Goal: Find contact information: Find contact information

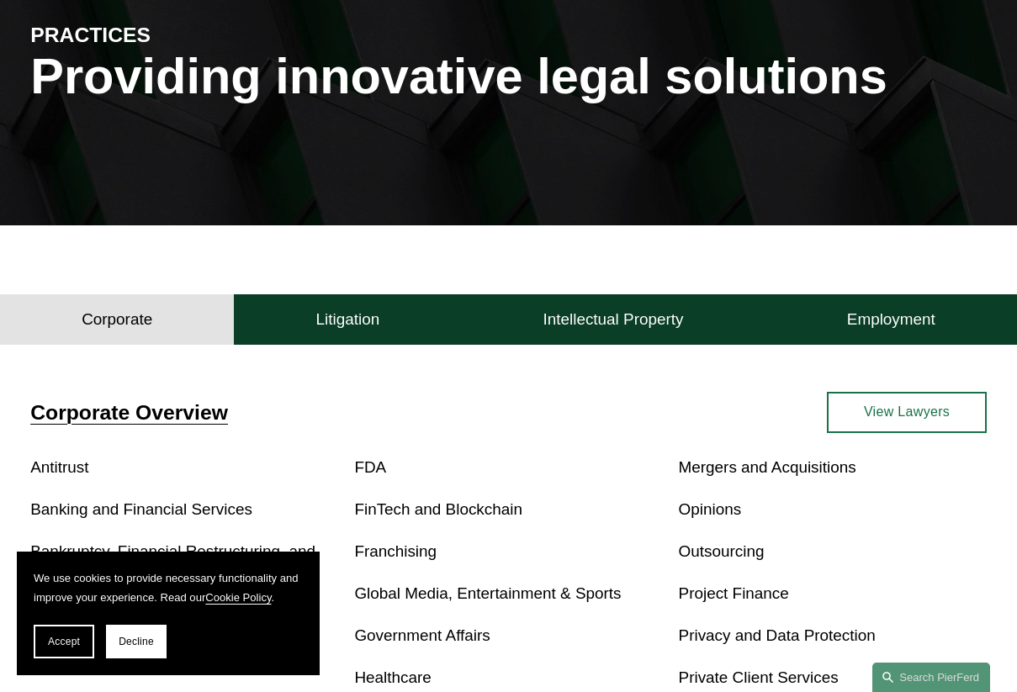
scroll to position [193, 0]
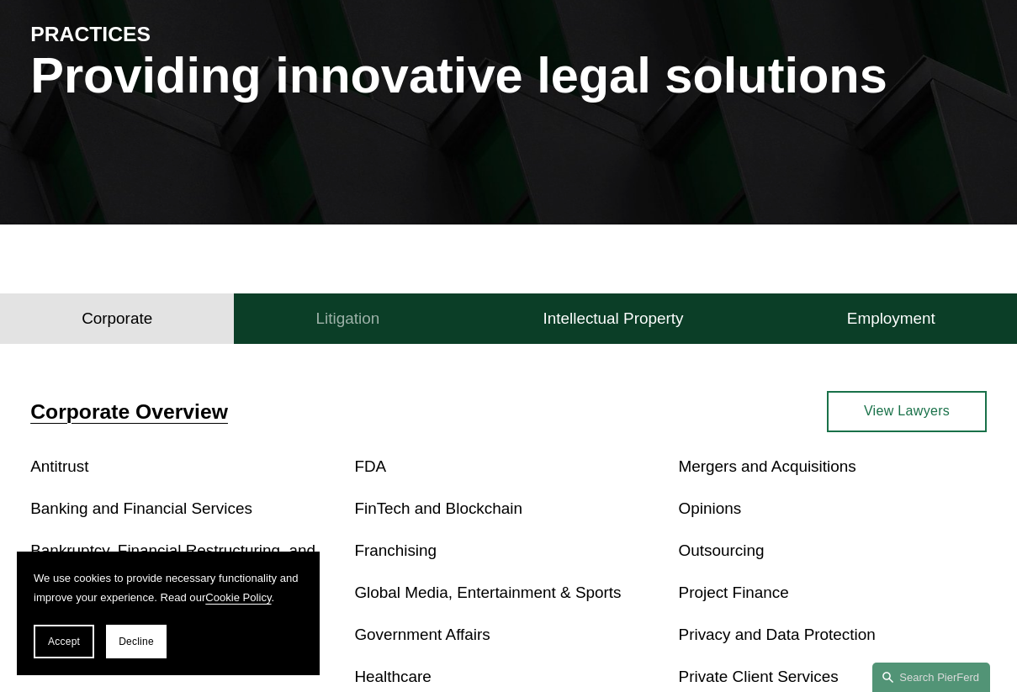
click at [358, 328] on h4 "Litigation" at bounding box center [348, 319] width 64 height 20
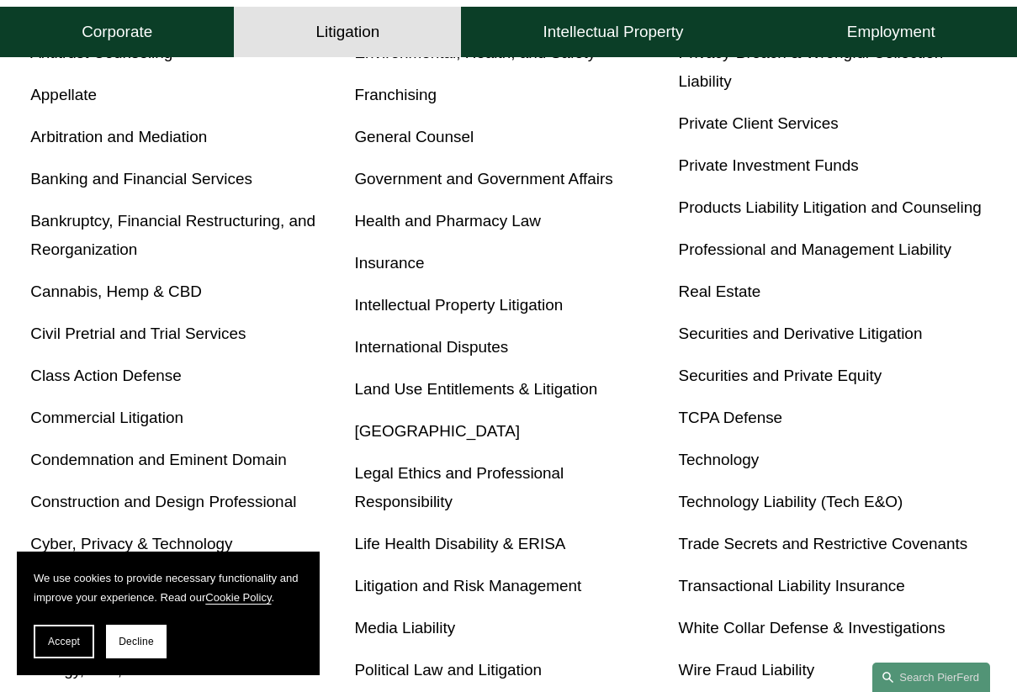
scroll to position [606, 0]
click at [475, 231] on link "Health and Pharmacy Law" at bounding box center [447, 222] width 187 height 18
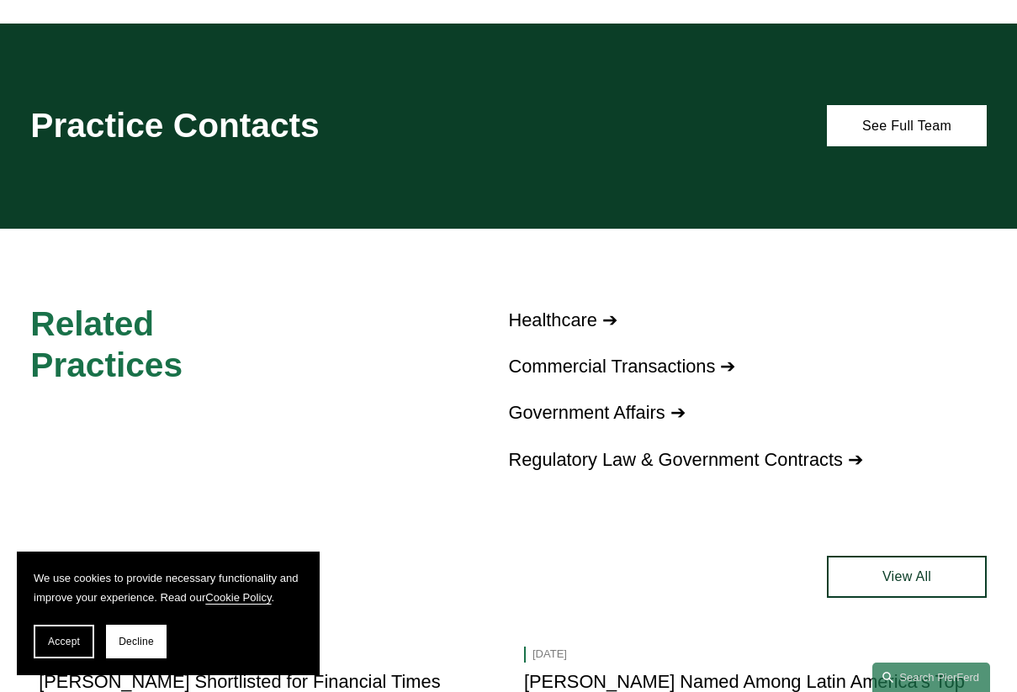
scroll to position [926, 0]
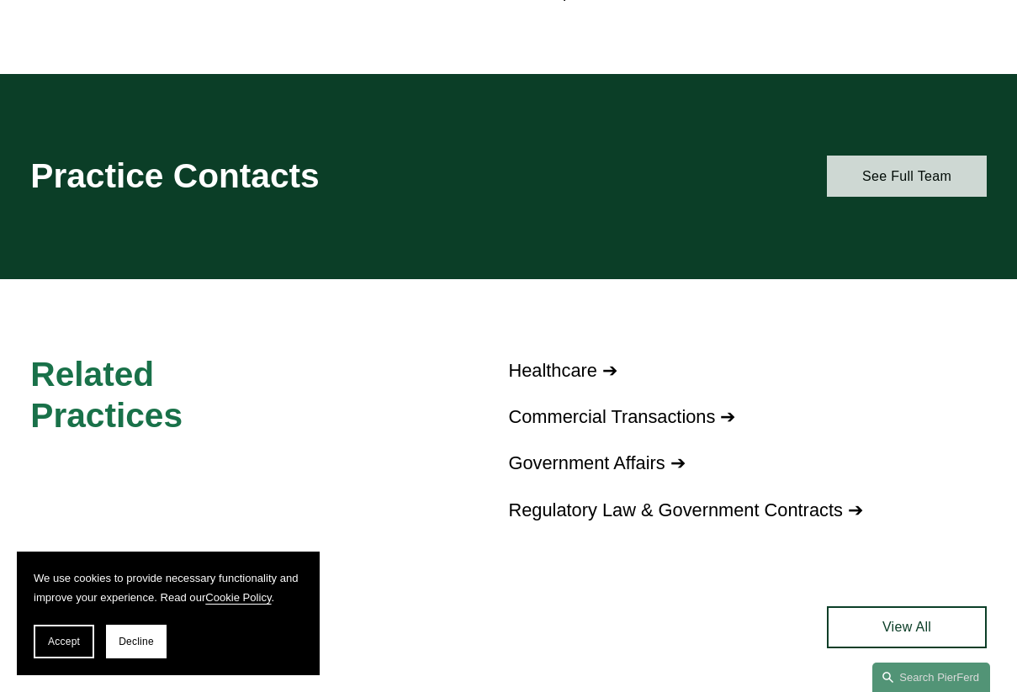
click at [866, 191] on link "See Full Team" at bounding box center [906, 176] width 159 height 41
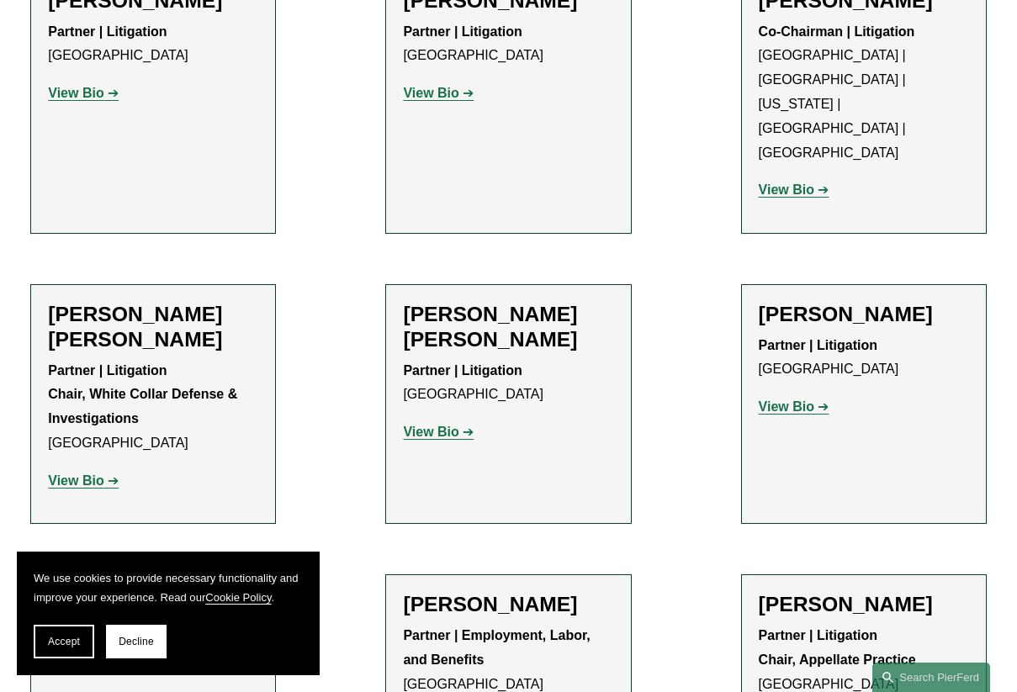
scroll to position [632, 0]
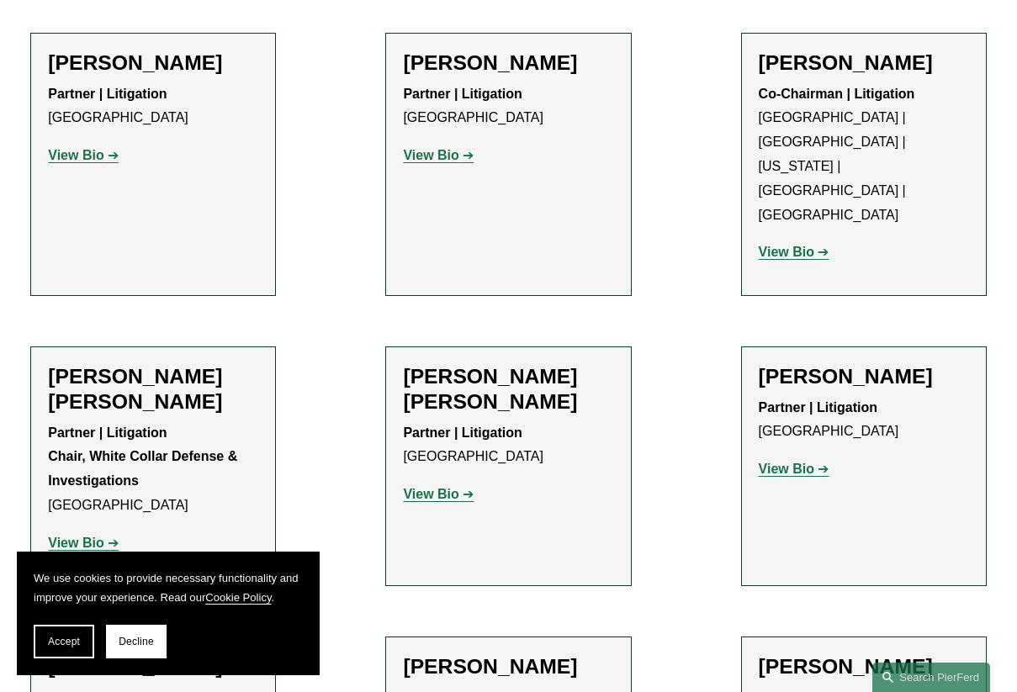
click at [785, 245] on strong "View Bio" at bounding box center [787, 252] width 56 height 14
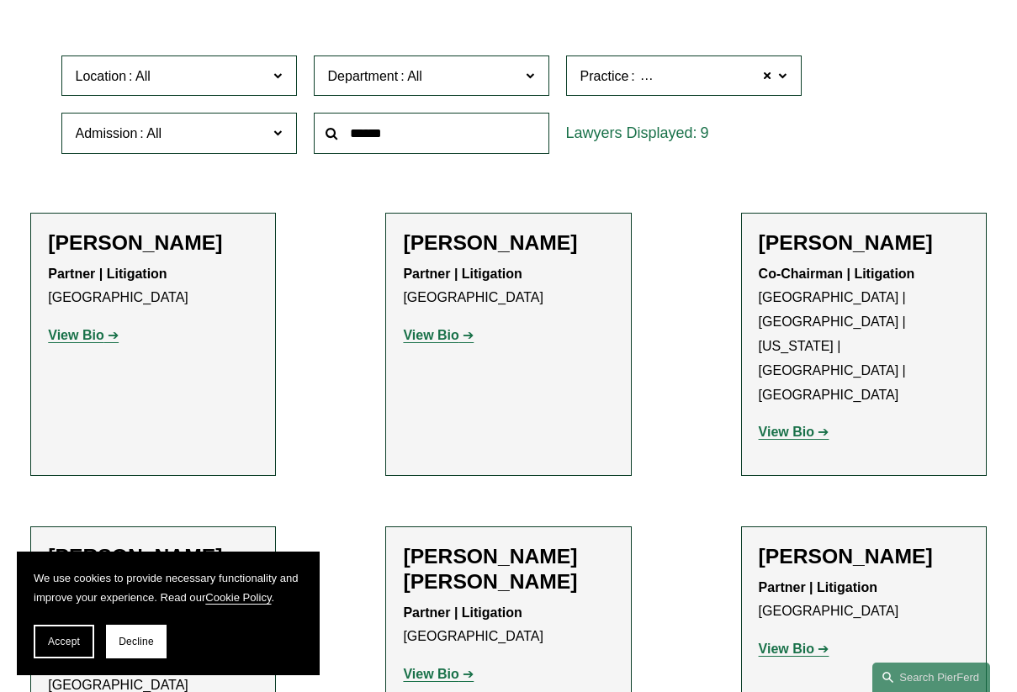
scroll to position [453, 0]
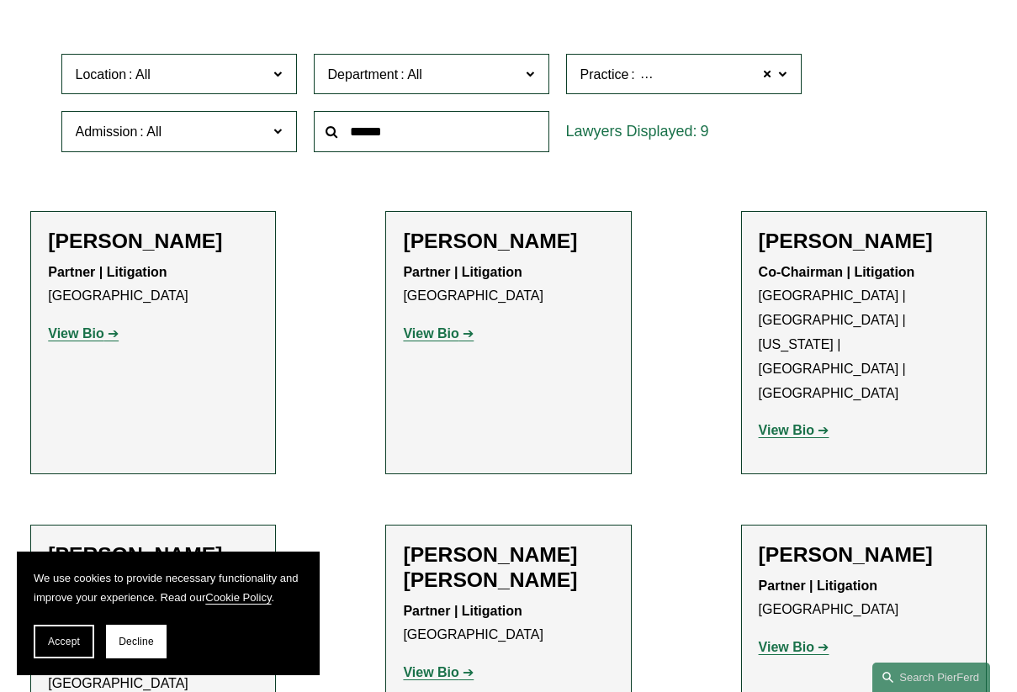
click at [93, 335] on strong "View Bio" at bounding box center [76, 333] width 56 height 14
click at [432, 333] on strong "View Bio" at bounding box center [431, 333] width 56 height 14
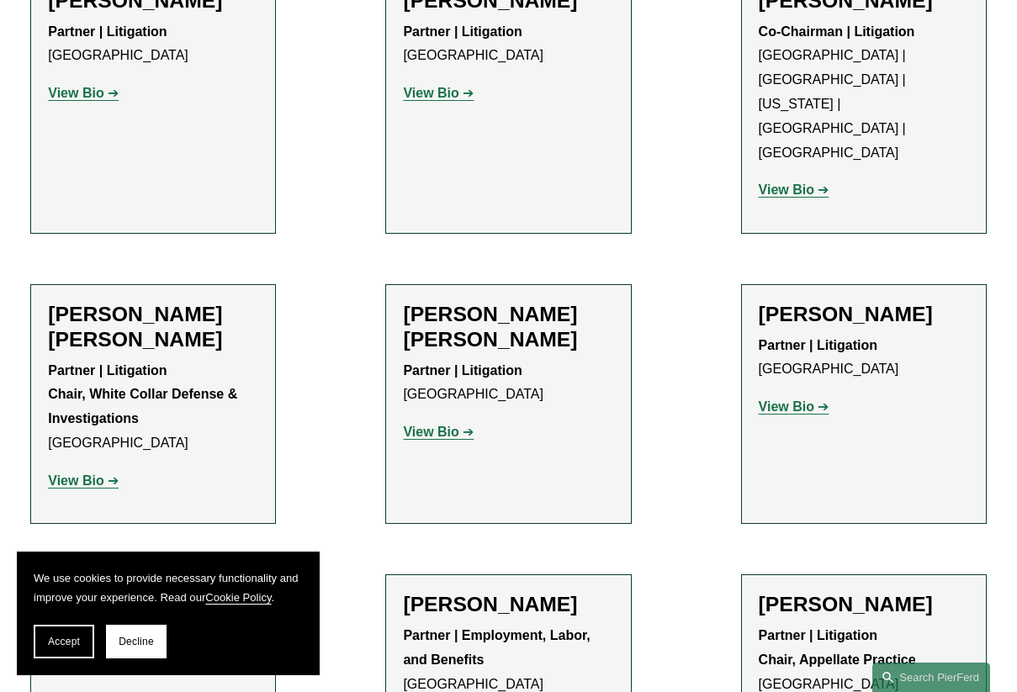
scroll to position [698, 0]
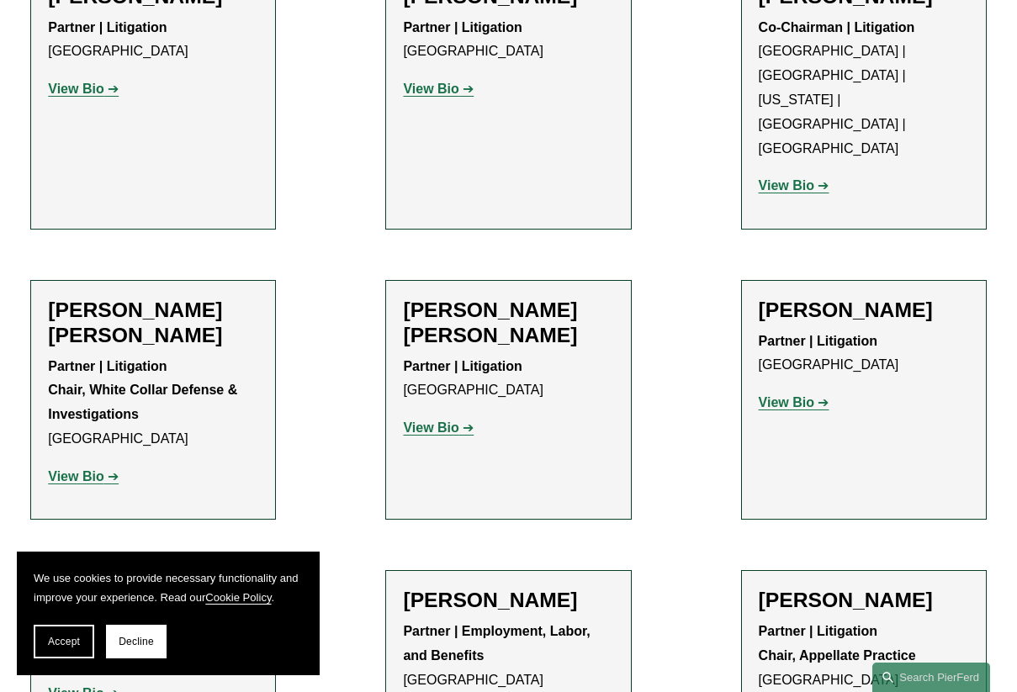
click at [781, 395] on strong "View Bio" at bounding box center [787, 402] width 56 height 14
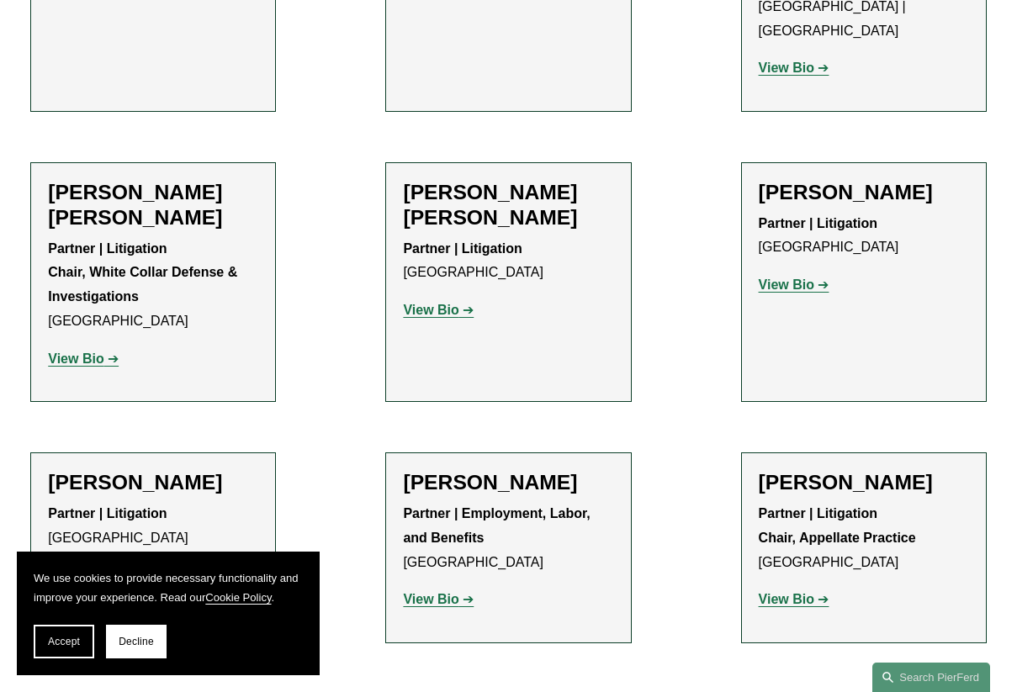
scroll to position [821, 0]
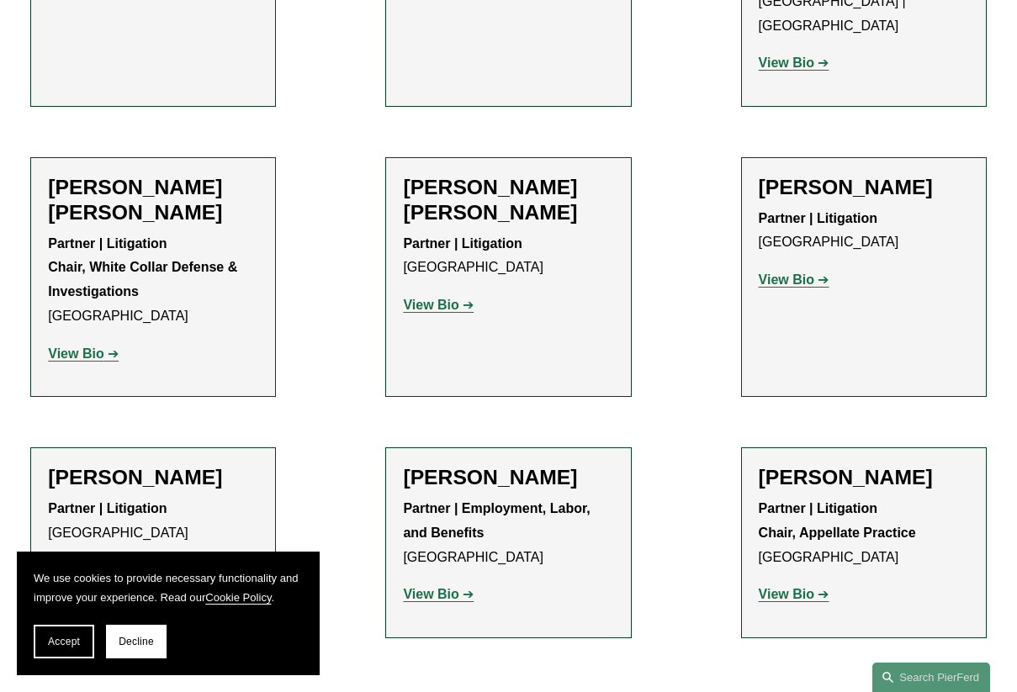
click at [433, 298] on strong "View Bio" at bounding box center [431, 305] width 56 height 14
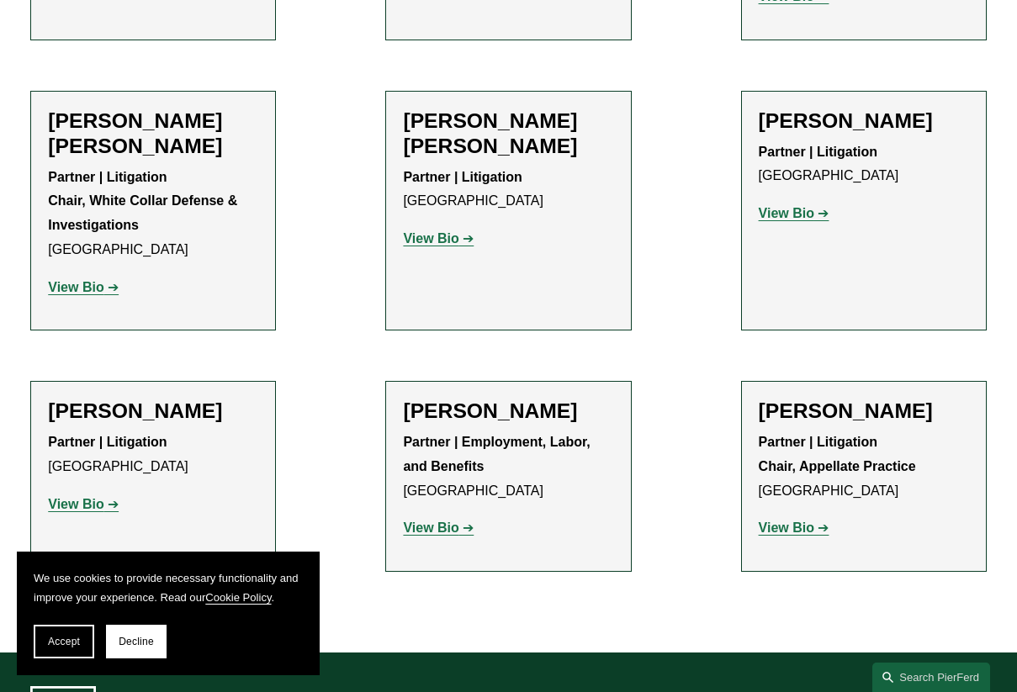
scroll to position [890, 0]
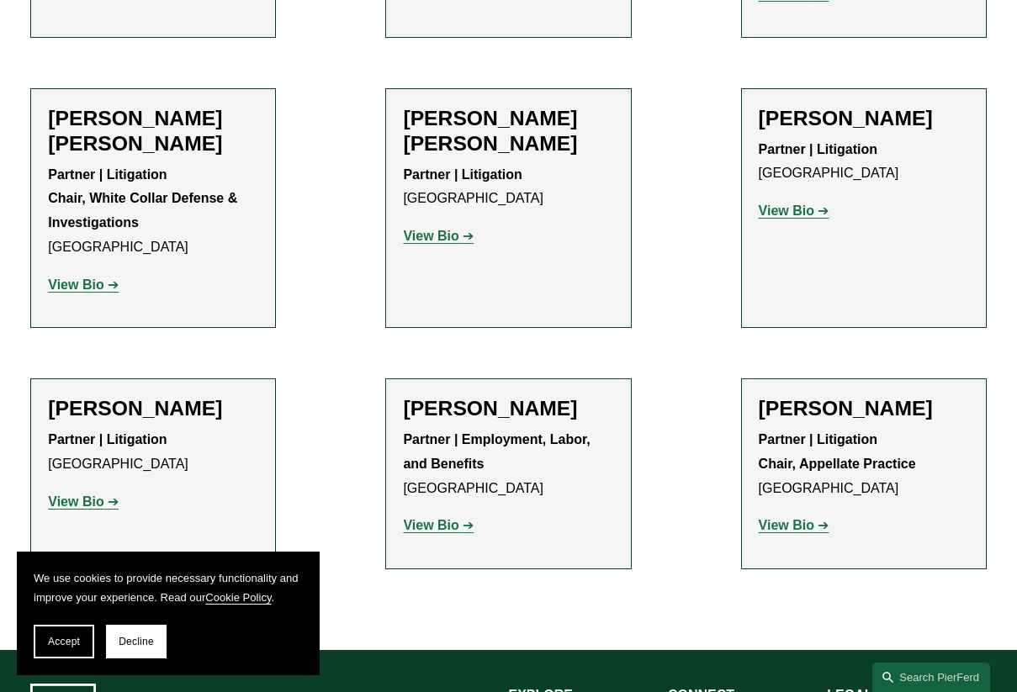
click at [86, 495] on strong "View Bio" at bounding box center [76, 502] width 56 height 14
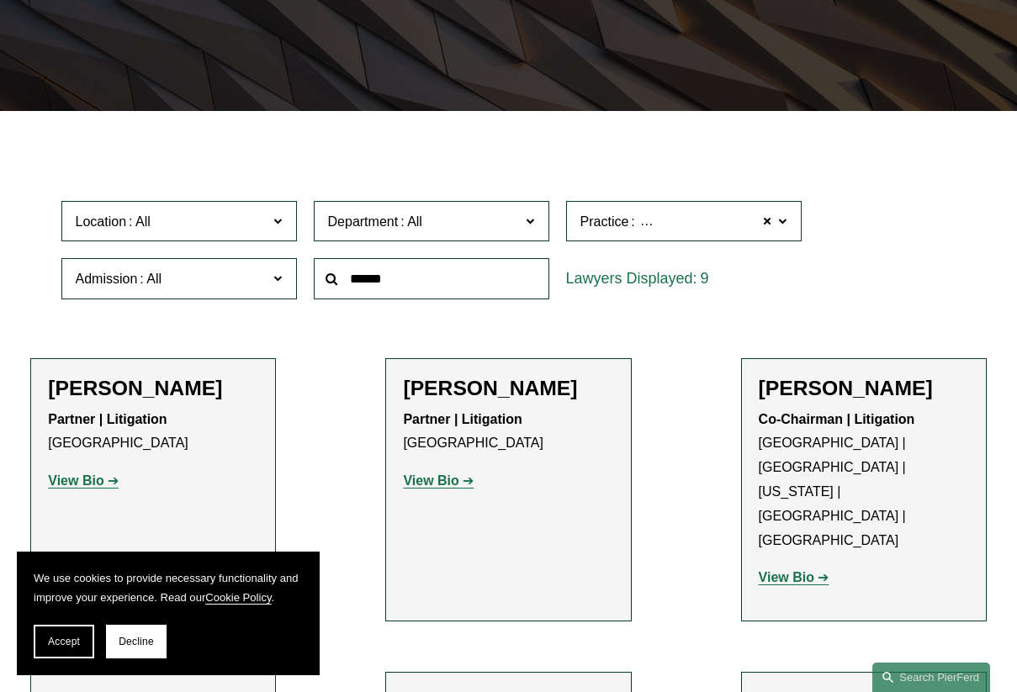
scroll to position [0, 0]
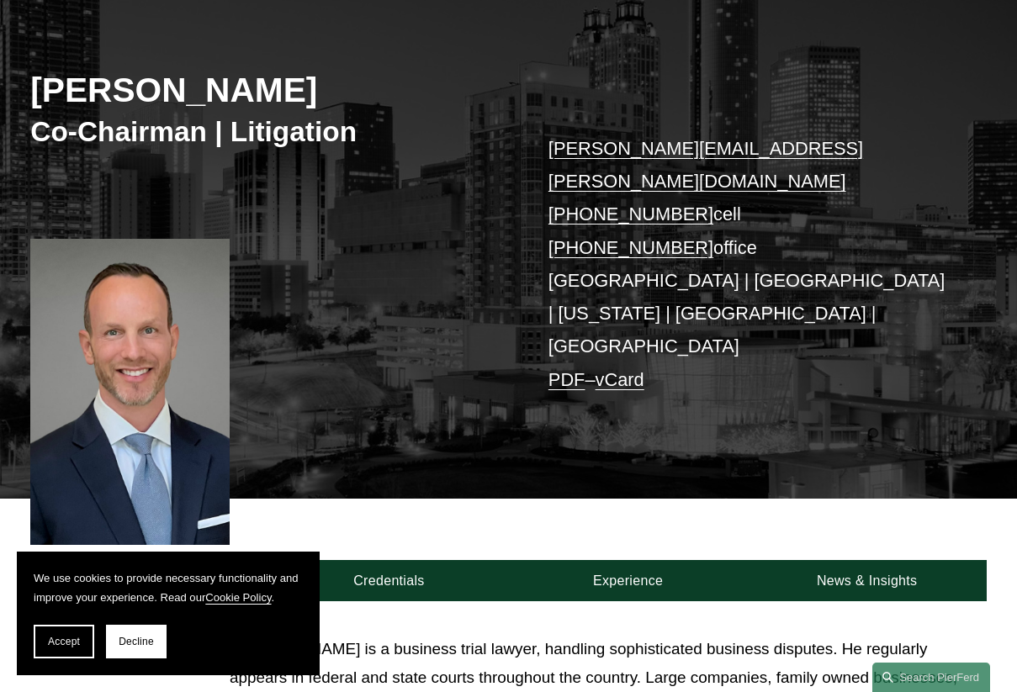
scroll to position [188, 0]
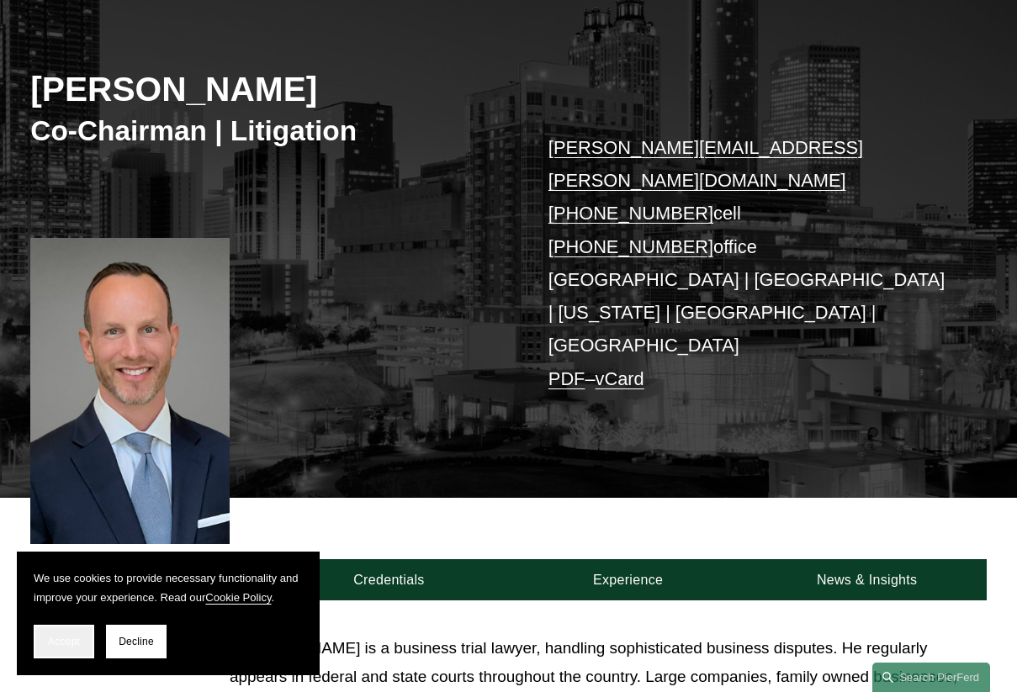
click at [79, 644] on span "Accept" at bounding box center [64, 642] width 32 height 12
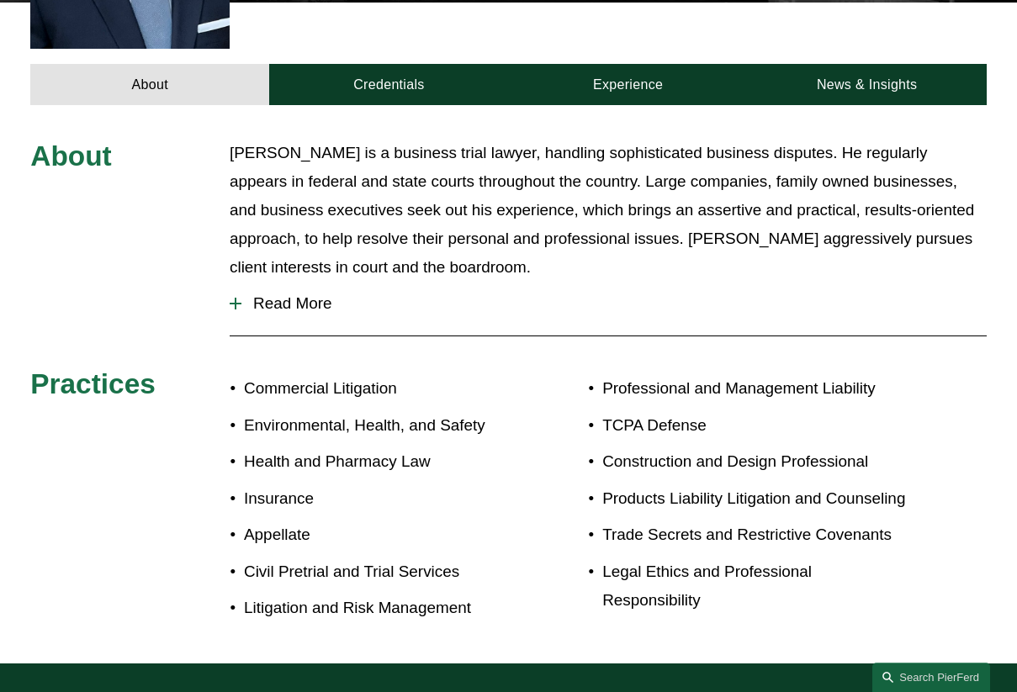
scroll to position [685, 0]
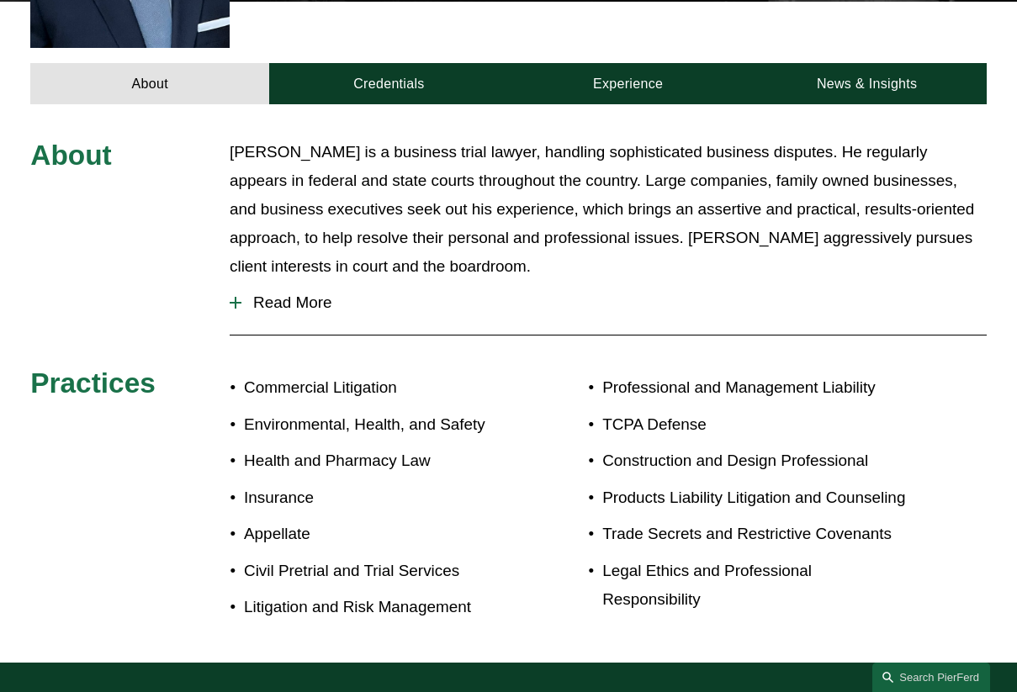
click at [289, 294] on span "Read More" at bounding box center [613, 303] width 745 height 19
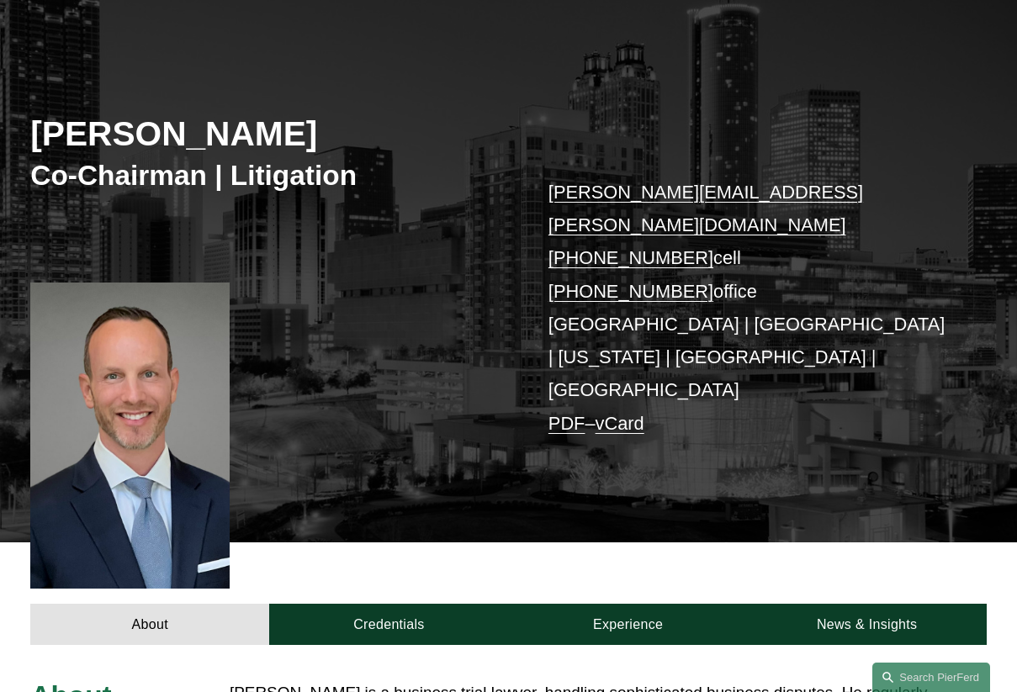
scroll to position [143, 0]
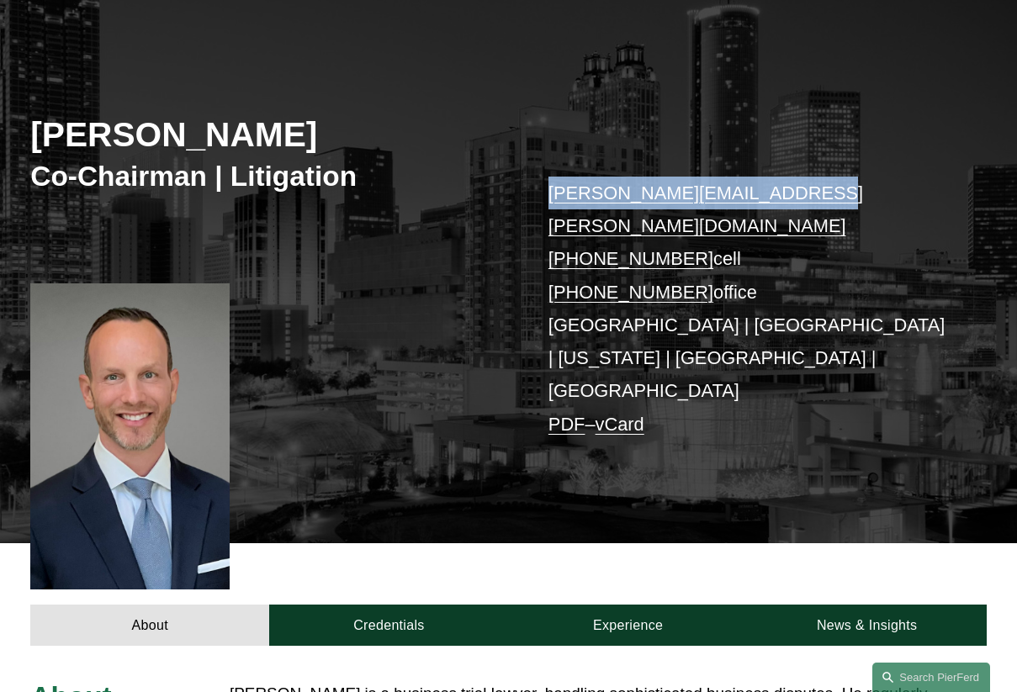
drag, startPoint x: 796, startPoint y: 199, endPoint x: 549, endPoint y: 195, distance: 246.5
click at [549, 195] on p "joel.ferdinand@pierferd.com +1.404.640.6952 cell +1.770.759.2254 office Atlanta…" at bounding box center [748, 309] width 399 height 264
copy link "joel.ferdinand@pierferd.com"
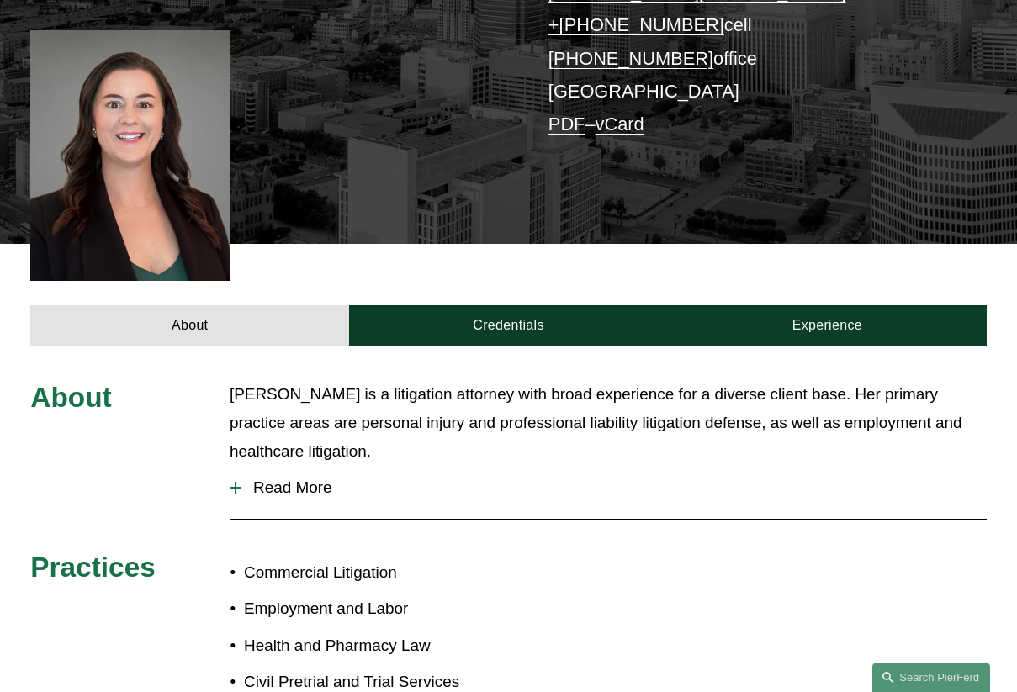
scroll to position [384, 0]
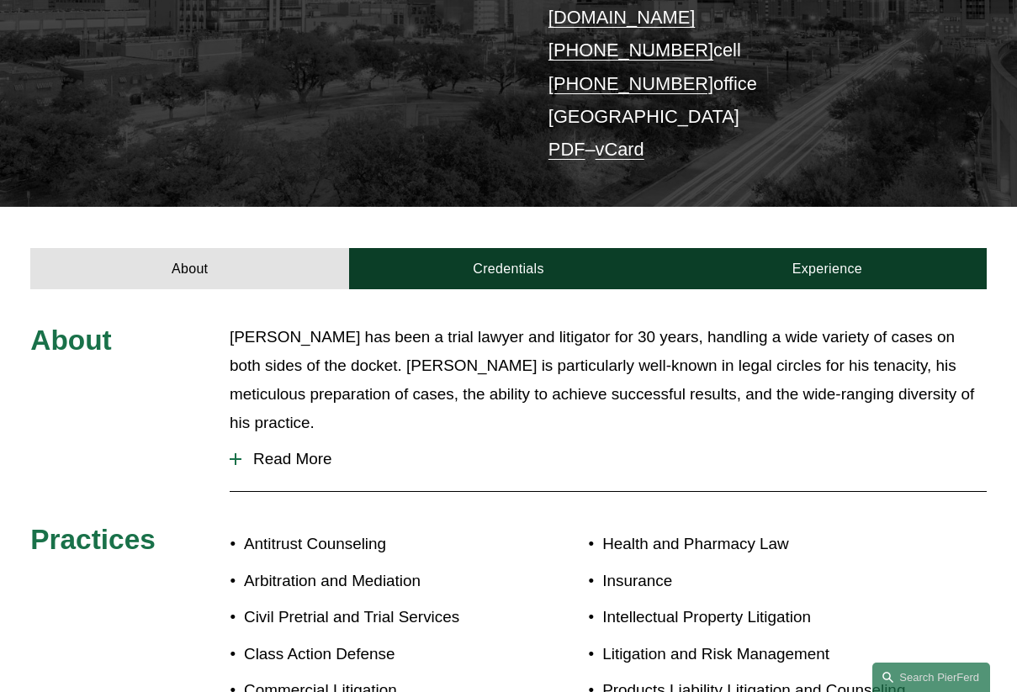
scroll to position [353, 0]
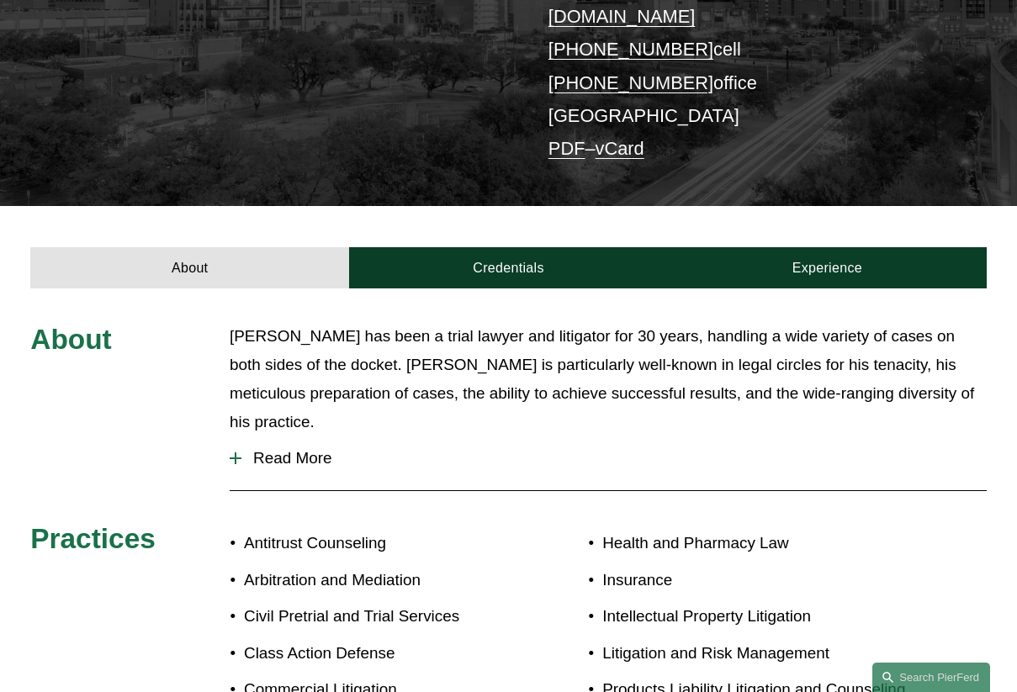
click at [284, 449] on span "Read More" at bounding box center [613, 458] width 745 height 19
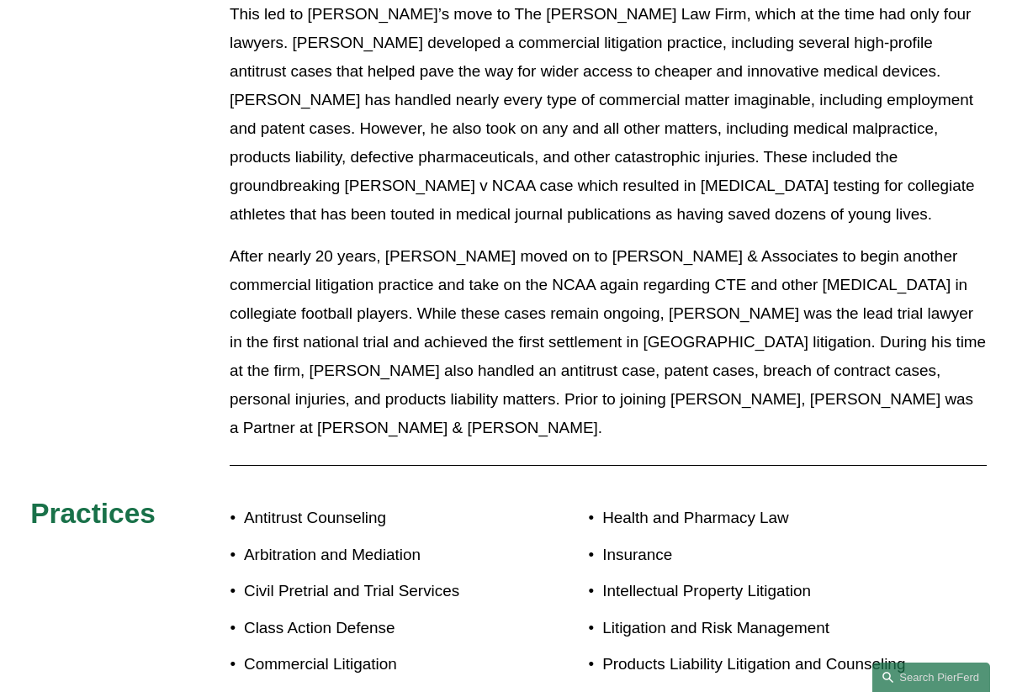
scroll to position [1032, 0]
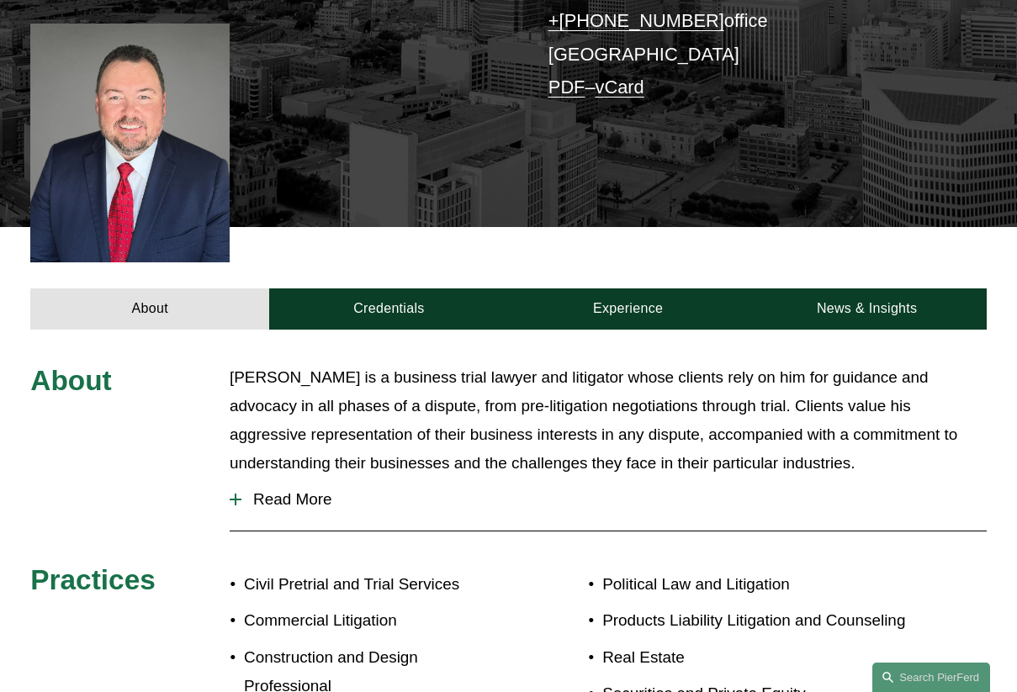
scroll to position [392, 0]
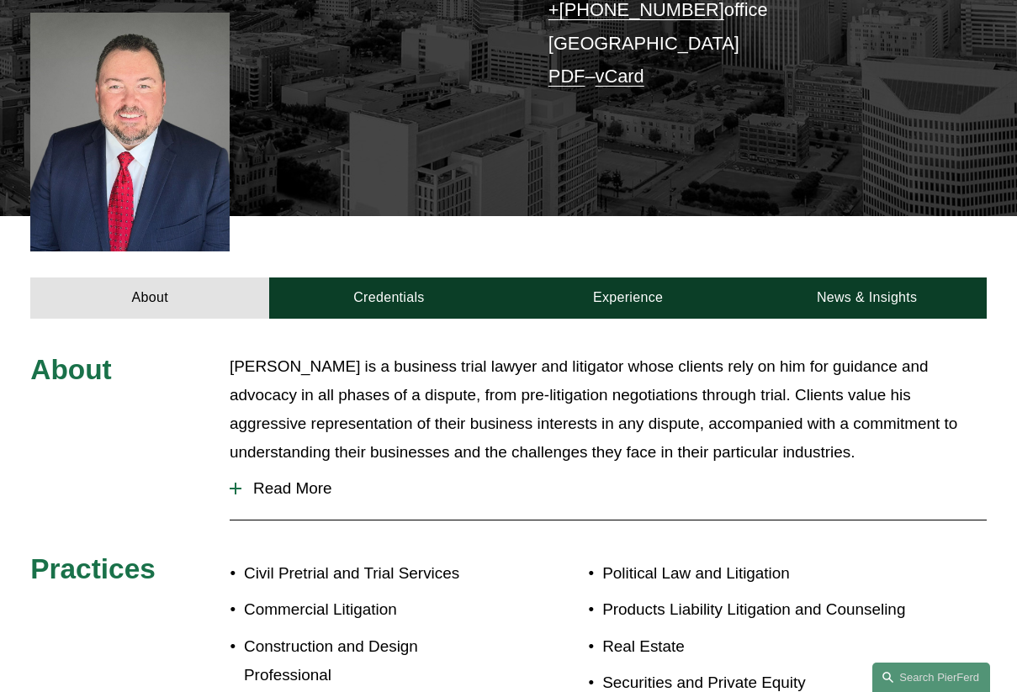
click at [257, 480] on span "Read More" at bounding box center [613, 489] width 745 height 19
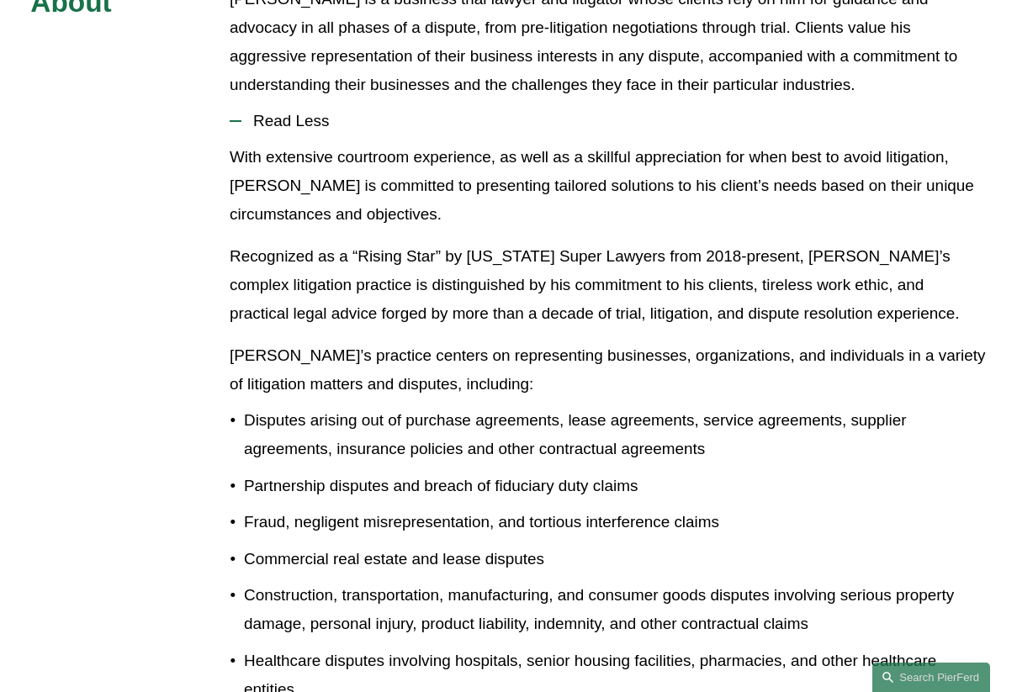
scroll to position [761, 0]
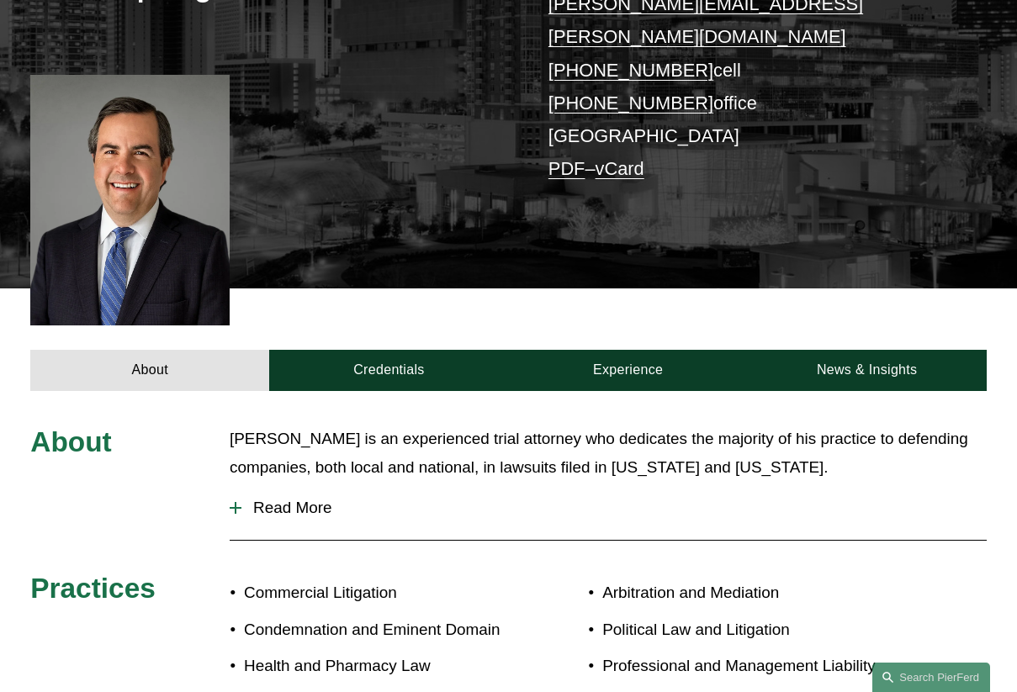
scroll to position [378, 0]
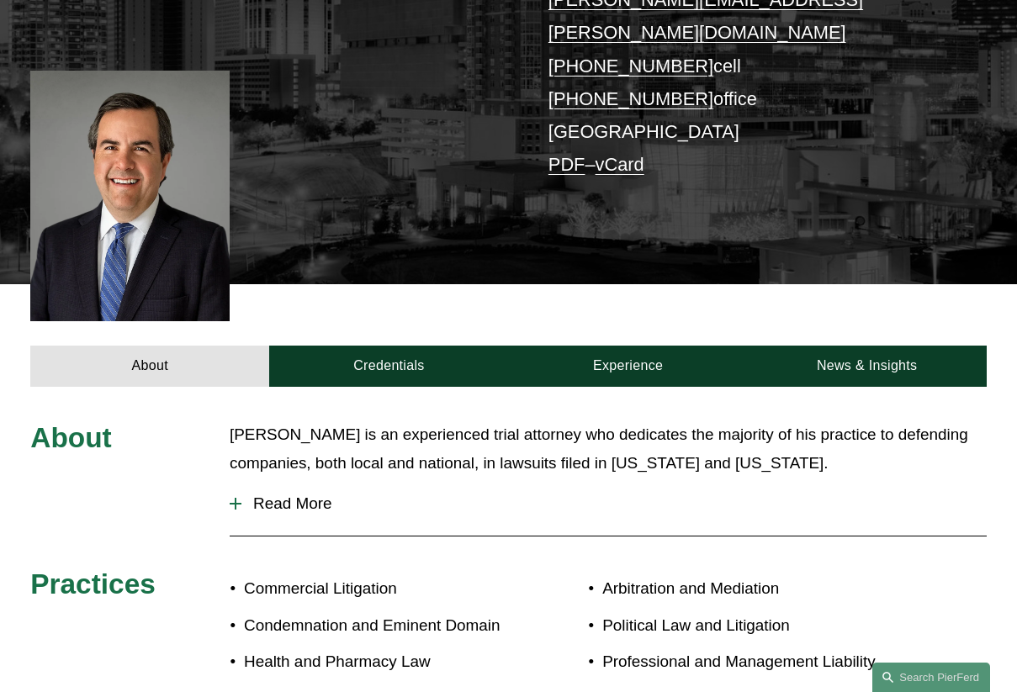
click at [306, 482] on button "Read More" at bounding box center [608, 504] width 757 height 44
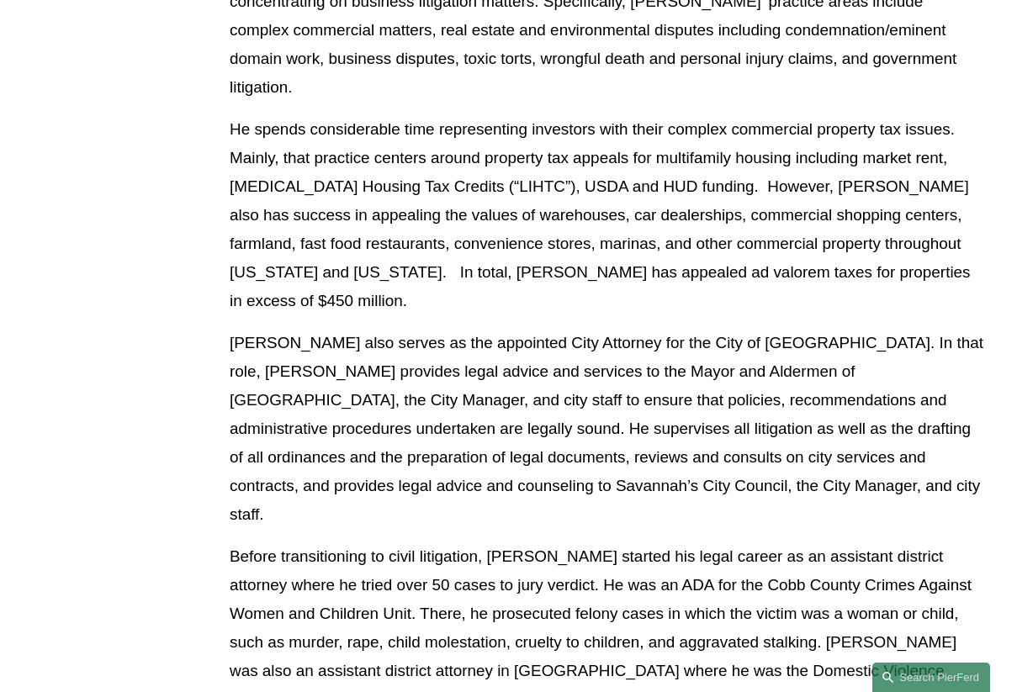
scroll to position [946, 0]
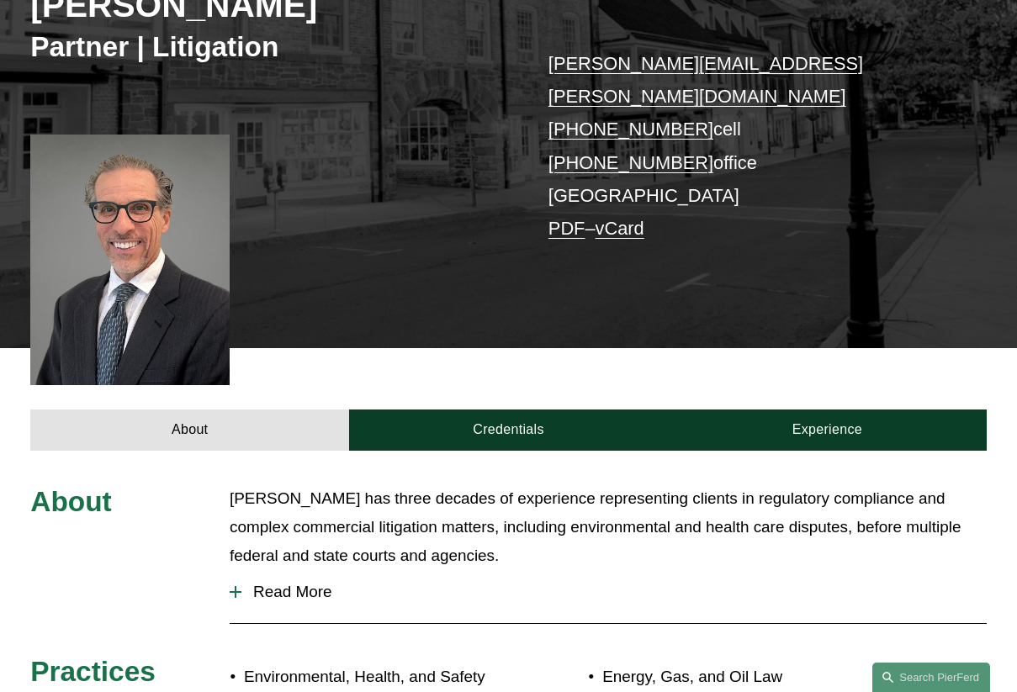
scroll to position [472, 0]
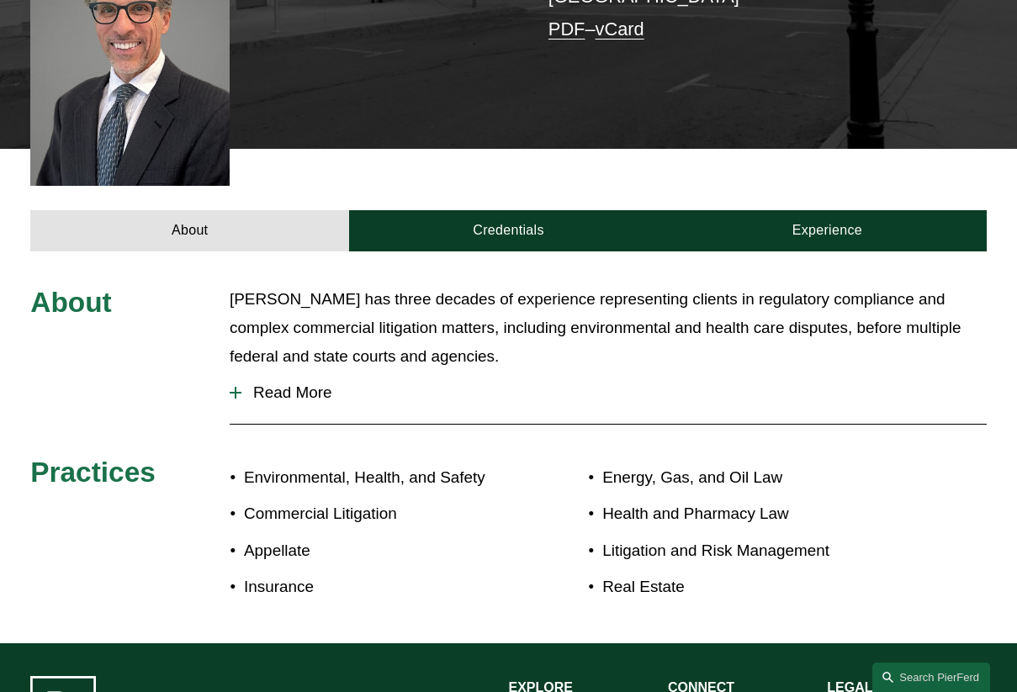
click at [259, 384] on span "Read More" at bounding box center [613, 393] width 745 height 19
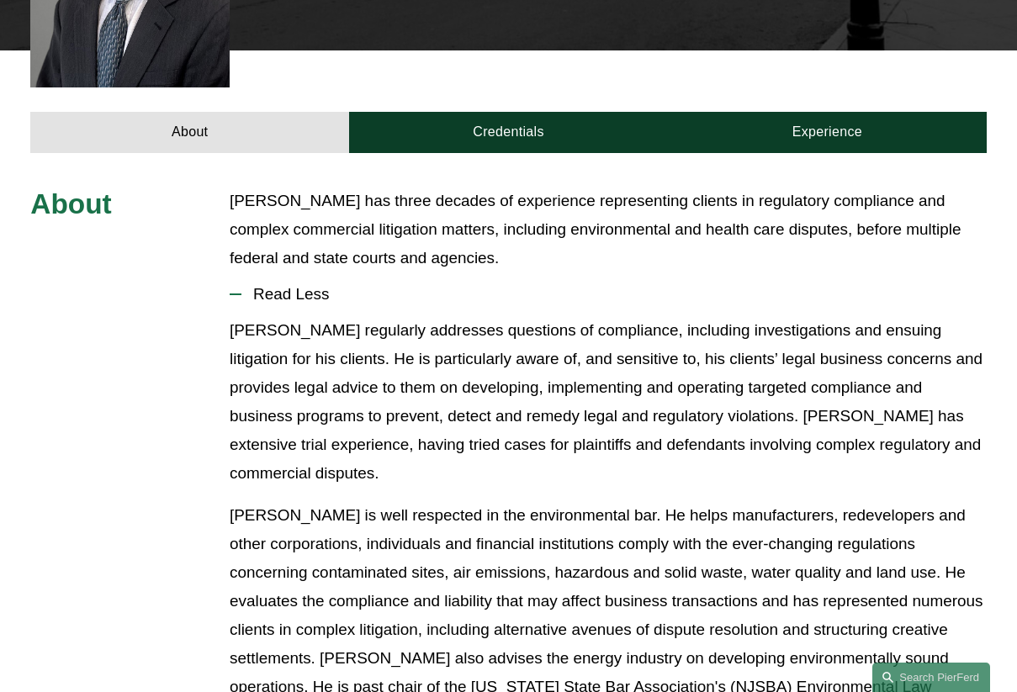
scroll to position [571, 0]
